Goal: Check status: Check status

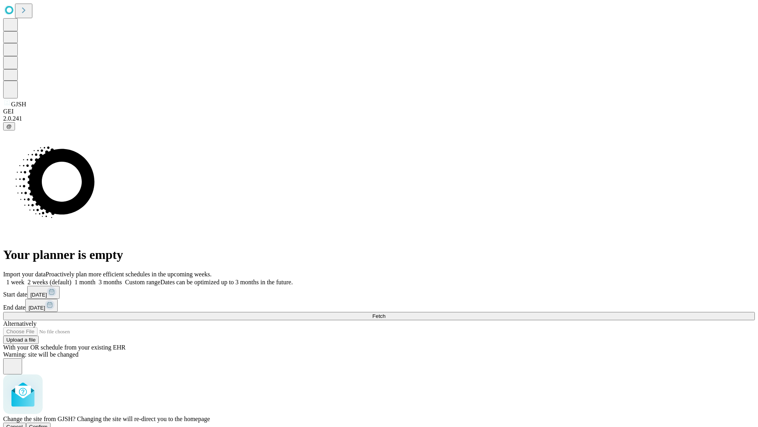
click at [48, 423] on span "Confirm" at bounding box center [38, 426] width 19 height 6
click at [24, 278] on label "1 week" at bounding box center [13, 281] width 21 height 7
click at [385, 313] on span "Fetch" at bounding box center [378, 316] width 13 height 6
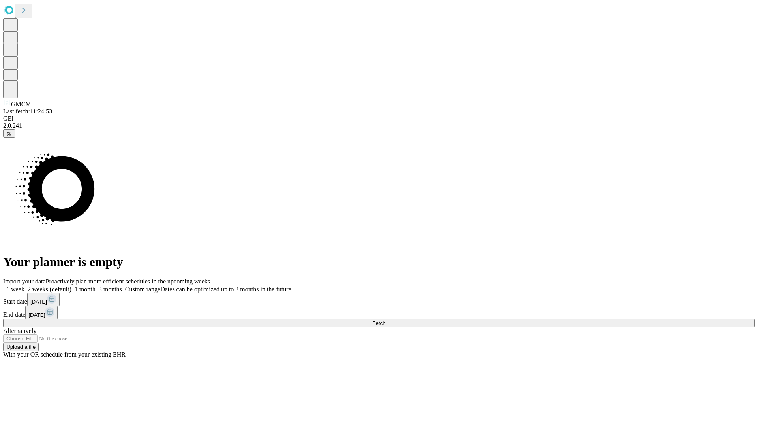
click at [385, 320] on span "Fetch" at bounding box center [378, 323] width 13 height 6
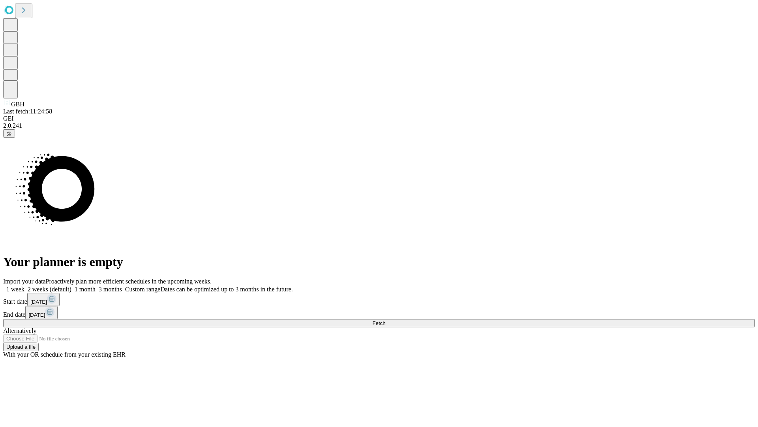
click at [24, 286] on label "1 week" at bounding box center [13, 289] width 21 height 7
click at [385, 320] on span "Fetch" at bounding box center [378, 323] width 13 height 6
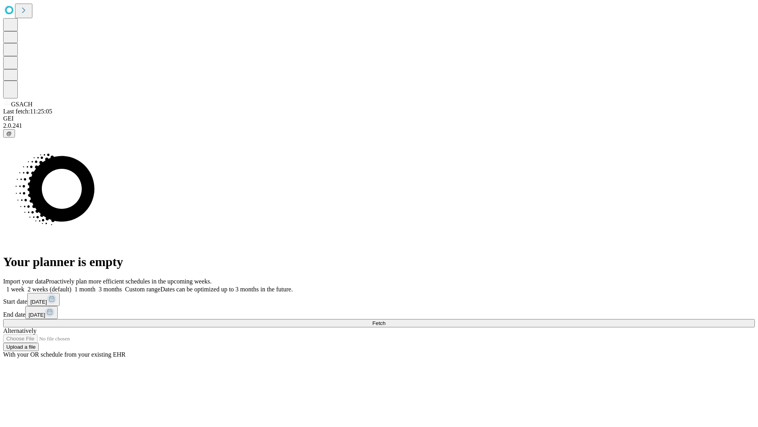
click at [385, 320] on span "Fetch" at bounding box center [378, 323] width 13 height 6
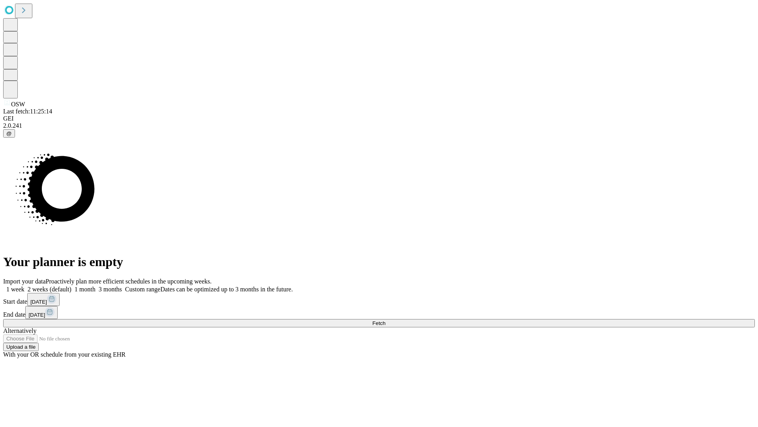
click at [24, 286] on label "1 week" at bounding box center [13, 289] width 21 height 7
click at [385, 320] on span "Fetch" at bounding box center [378, 323] width 13 height 6
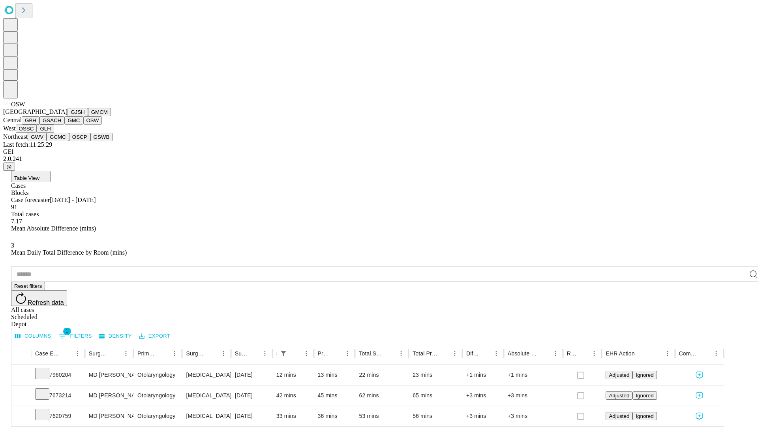
click at [37, 133] on button "OSSC" at bounding box center [26, 128] width 21 height 8
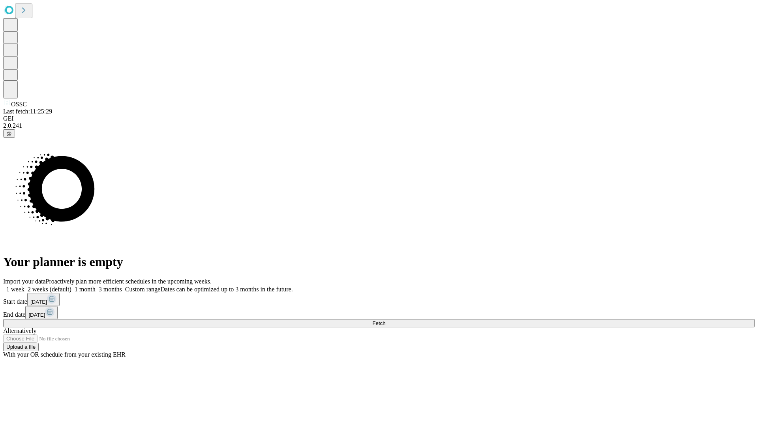
click at [385, 320] on span "Fetch" at bounding box center [378, 323] width 13 height 6
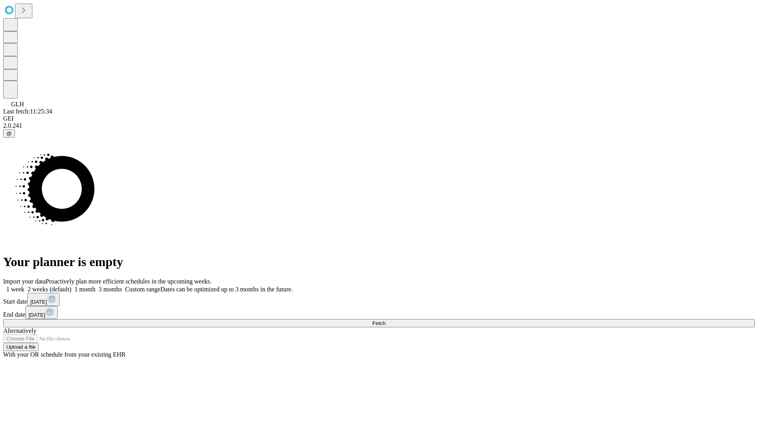
click at [24, 286] on label "1 week" at bounding box center [13, 289] width 21 height 7
click at [385, 320] on span "Fetch" at bounding box center [378, 323] width 13 height 6
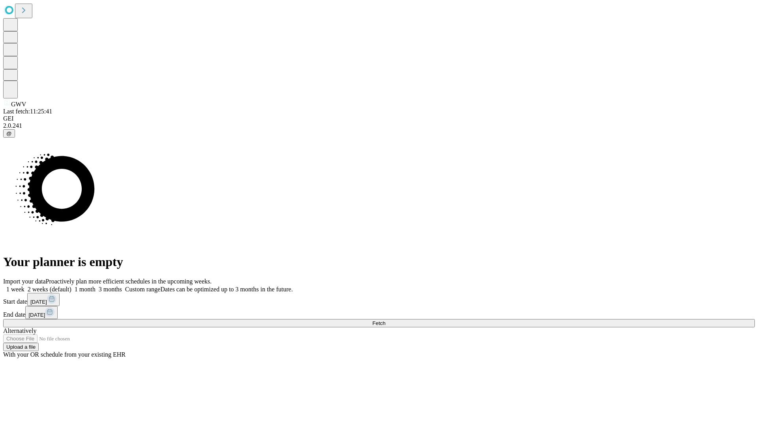
click at [24, 286] on label "1 week" at bounding box center [13, 289] width 21 height 7
click at [385, 320] on span "Fetch" at bounding box center [378, 323] width 13 height 6
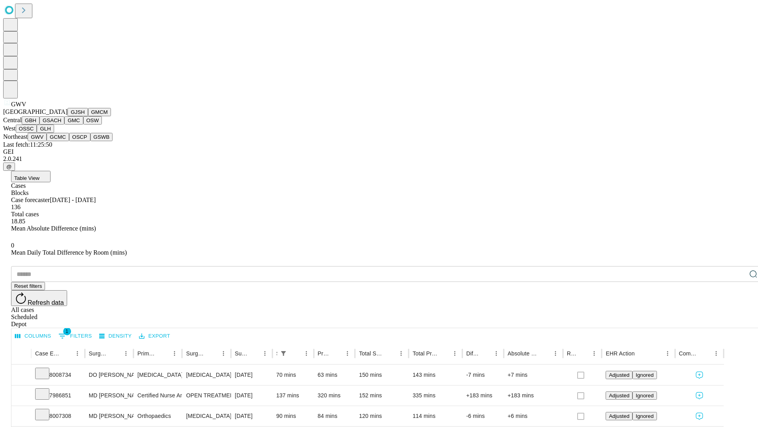
click at [61, 141] on button "GCMC" at bounding box center [58, 137] width 23 height 8
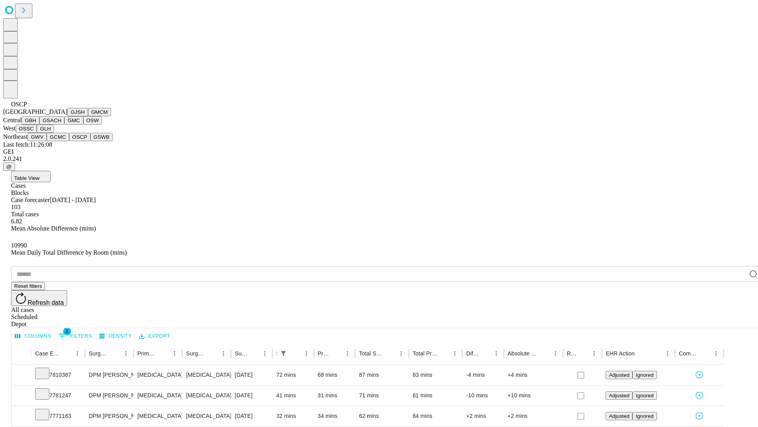
click at [90, 141] on button "GSWB" at bounding box center [101, 137] width 23 height 8
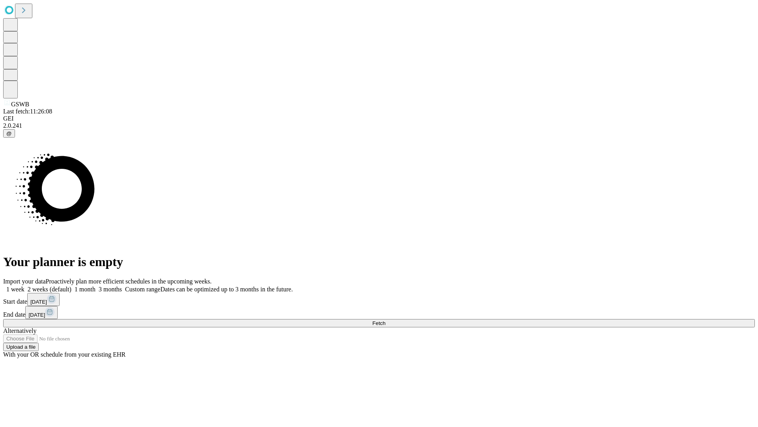
click at [24, 286] on label "1 week" at bounding box center [13, 289] width 21 height 7
click at [385, 320] on span "Fetch" at bounding box center [378, 323] width 13 height 6
